Goal: Find specific page/section: Locate a particular part of the current website

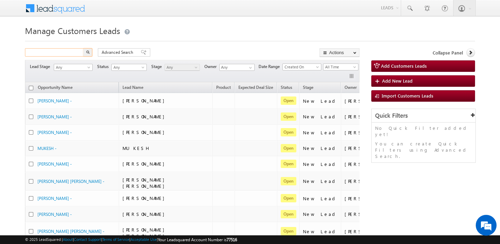
click at [50, 55] on input "text" at bounding box center [54, 52] width 59 height 8
paste input "766984"
type input "766984"
click at [87, 53] on img "button" at bounding box center [87, 51] width 3 height 3
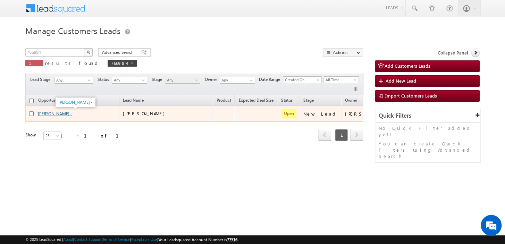
click at [60, 113] on link "[PERSON_NAME] -" at bounding box center [55, 113] width 34 height 5
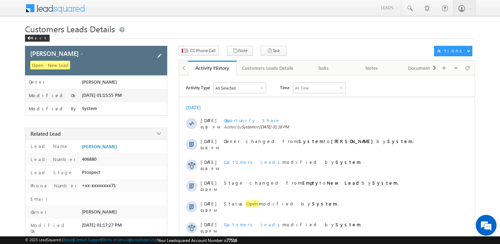
click at [160, 57] on span at bounding box center [159, 56] width 8 height 8
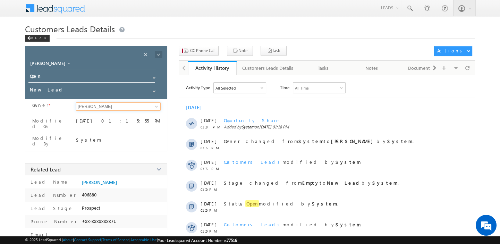
click at [108, 106] on input "[PERSON_NAME]" at bounding box center [118, 106] width 85 height 8
type input "Suresh Verma"
click at [158, 53] on span at bounding box center [159, 55] width 8 height 8
